Goal: Task Accomplishment & Management: Manage account settings

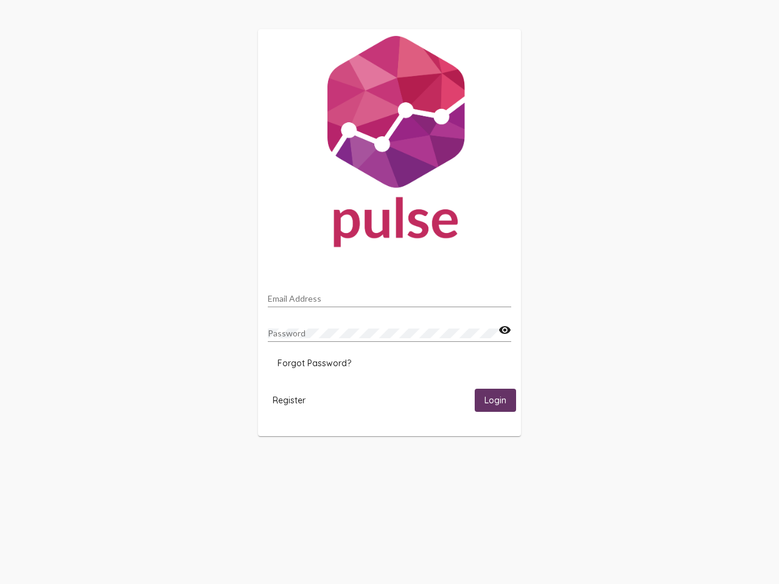
click at [390, 295] on input "Email Address" at bounding box center [390, 299] width 244 height 10
click at [505, 331] on mat-icon "visibility" at bounding box center [505, 330] width 13 height 15
click at [314, 363] on span "Forgot Password?" at bounding box center [315, 363] width 74 height 11
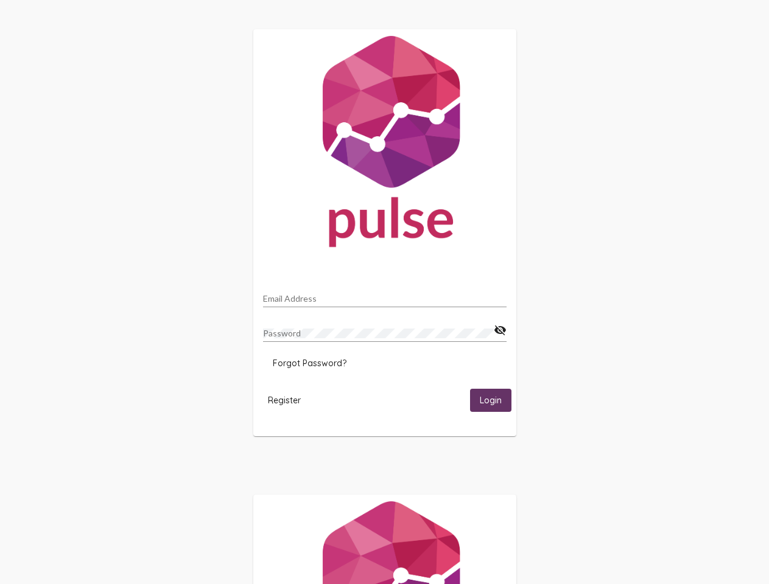
click at [289, 400] on span "Register" at bounding box center [284, 400] width 33 height 11
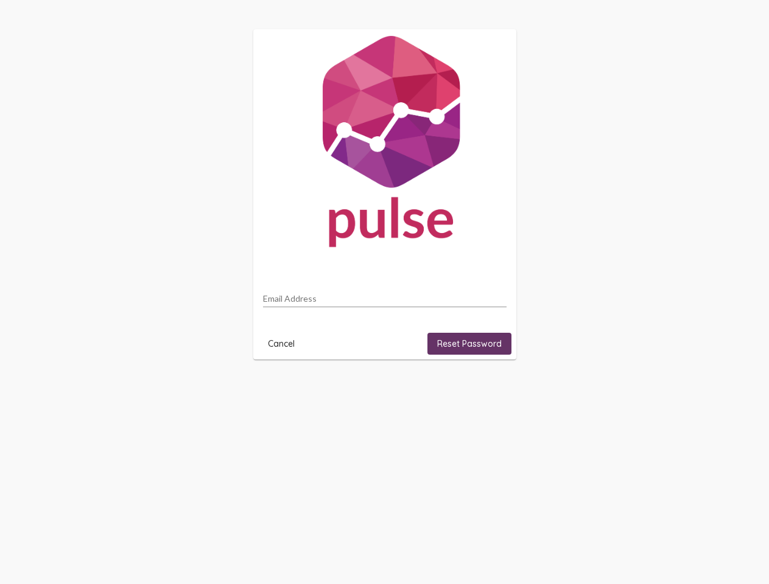
click at [496, 389] on html "Email Address Cancel Reset Password" at bounding box center [384, 194] width 769 height 389
